Goal: Information Seeking & Learning: Understand process/instructions

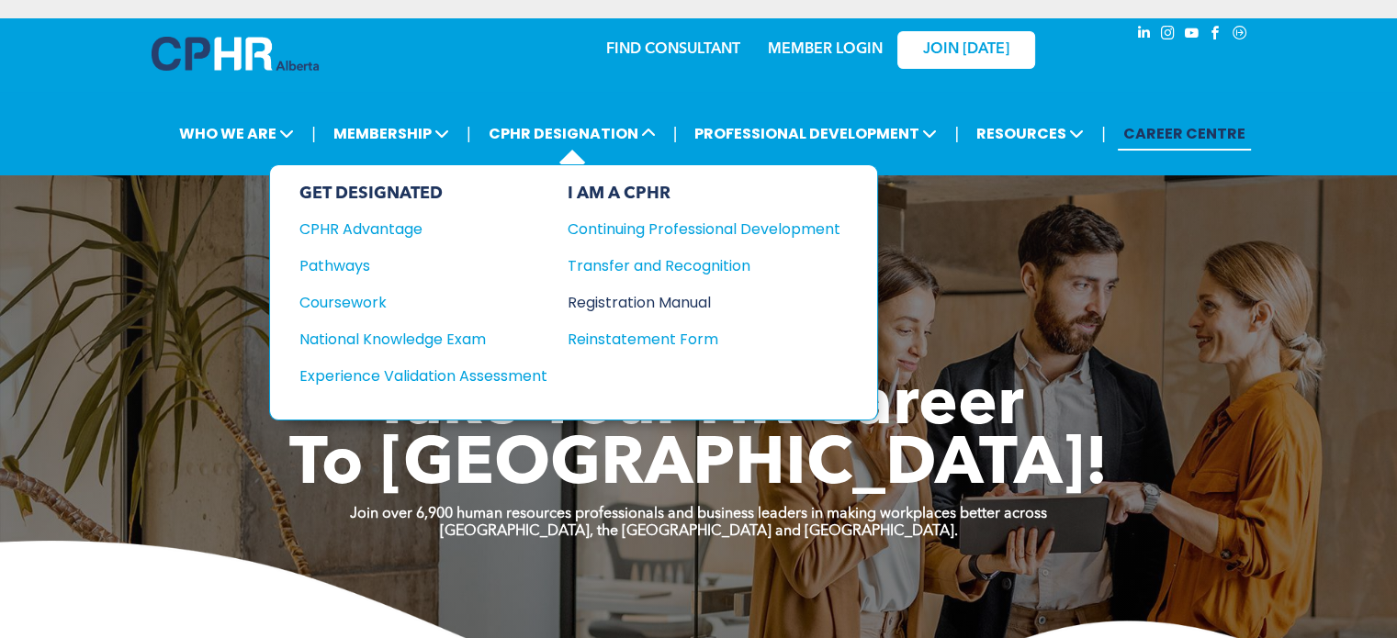
click at [641, 298] on div "Registration Manual" at bounding box center [690, 302] width 245 height 23
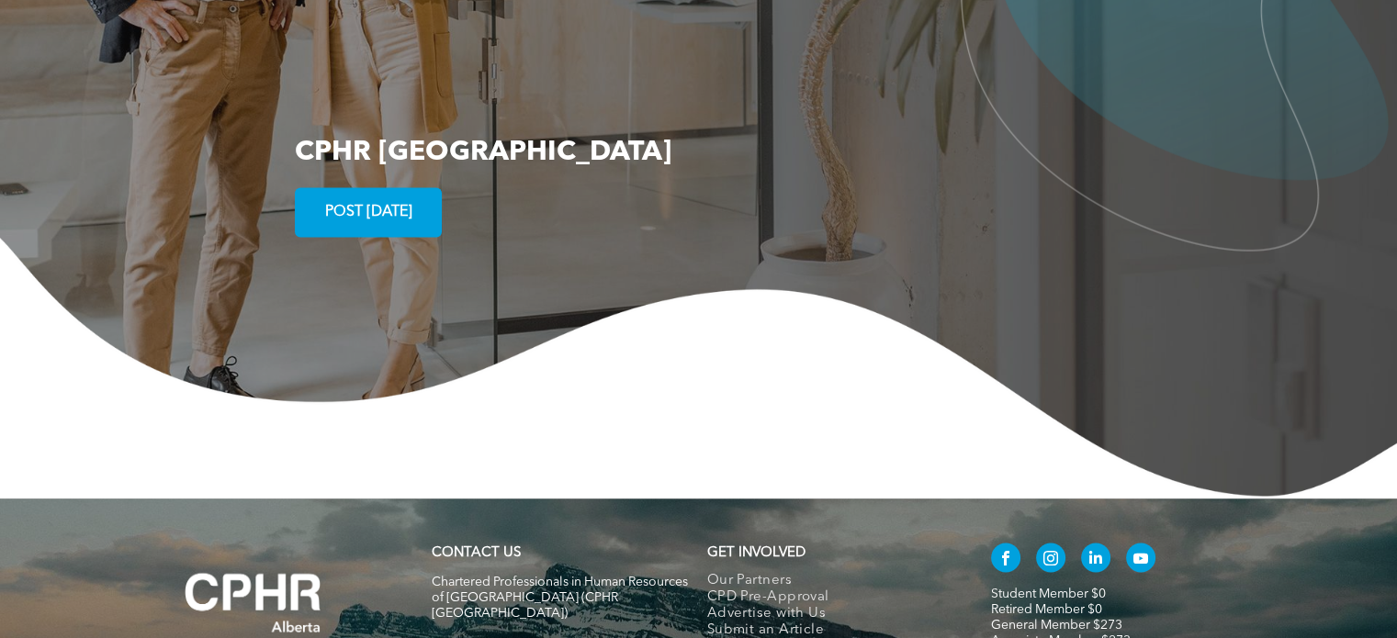
scroll to position [3472, 0]
